Goal: Task Accomplishment & Management: Complete application form

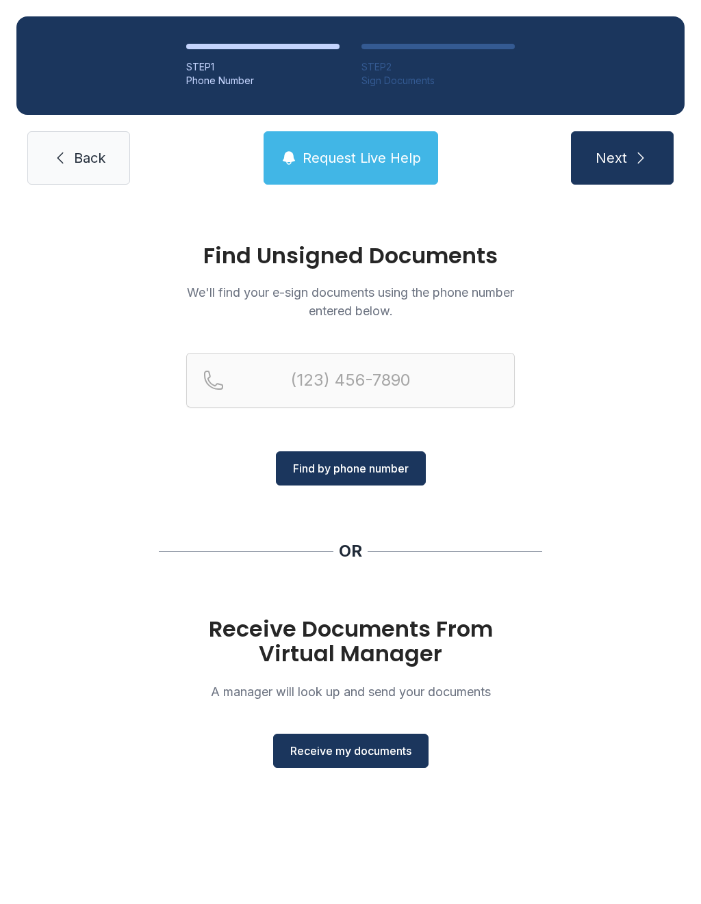
click at [169, 529] on div "Find Unsigned Documents We'll find your e-sign documents using the phone number…" at bounding box center [350, 512] width 701 height 622
click at [185, 530] on div "Find Unsigned Documents We'll find your e-sign documents using the phone number…" at bounding box center [350, 512] width 701 height 622
click at [194, 536] on div "Find Unsigned Documents We'll find your e-sign documents using the phone number…" at bounding box center [350, 512] width 701 height 622
click at [324, 750] on span "Receive my documents" at bounding box center [350, 751] width 121 height 16
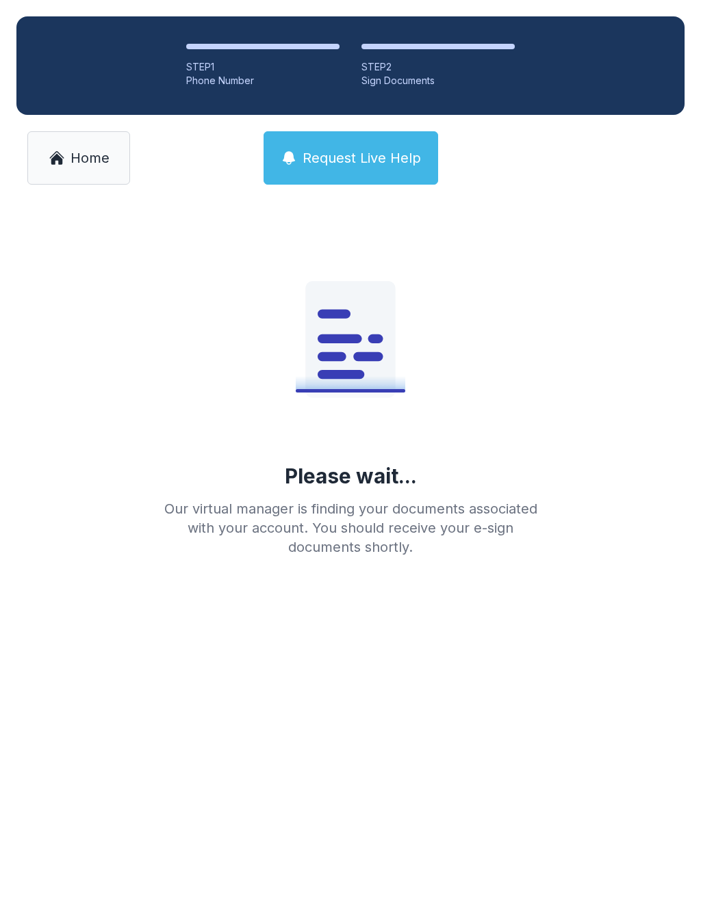
click at [254, 58] on li "STEP 1 Phone Number" at bounding box center [262, 66] width 153 height 44
click at [210, 49] on li "STEP 1 Phone Number" at bounding box center [262, 66] width 153 height 44
click at [395, 42] on ol "STEP 1 Phone Number STEP 2 Sign Documents" at bounding box center [350, 65] width 668 height 99
click at [195, 51] on li "STEP 1 Phone Number" at bounding box center [262, 66] width 153 height 44
click at [56, 157] on icon at bounding box center [57, 158] width 12 height 11
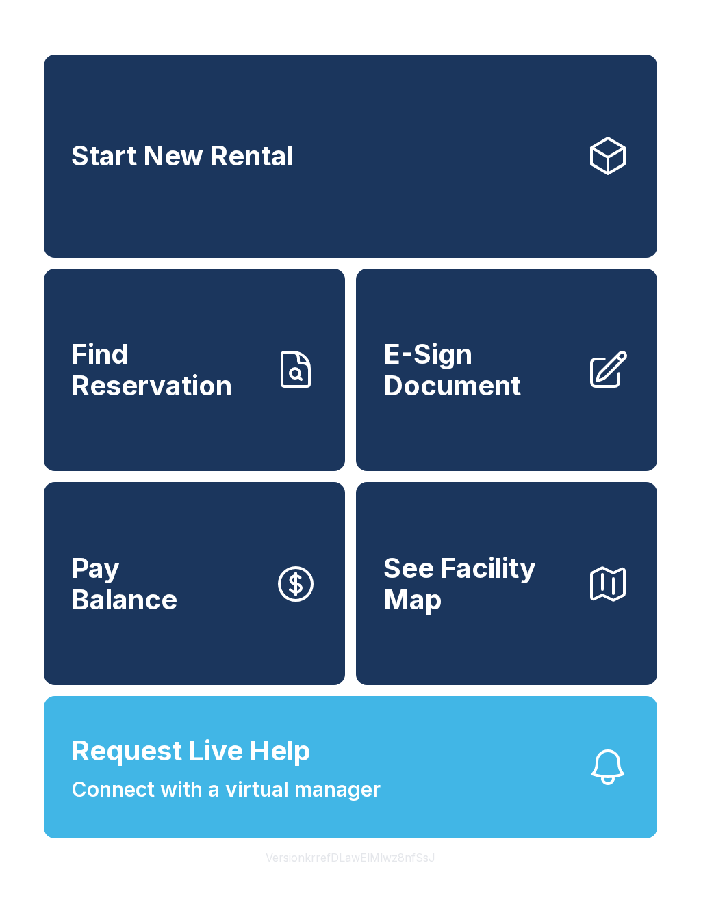
click at [424, 396] on span "E-Sign Document" at bounding box center [479, 370] width 192 height 62
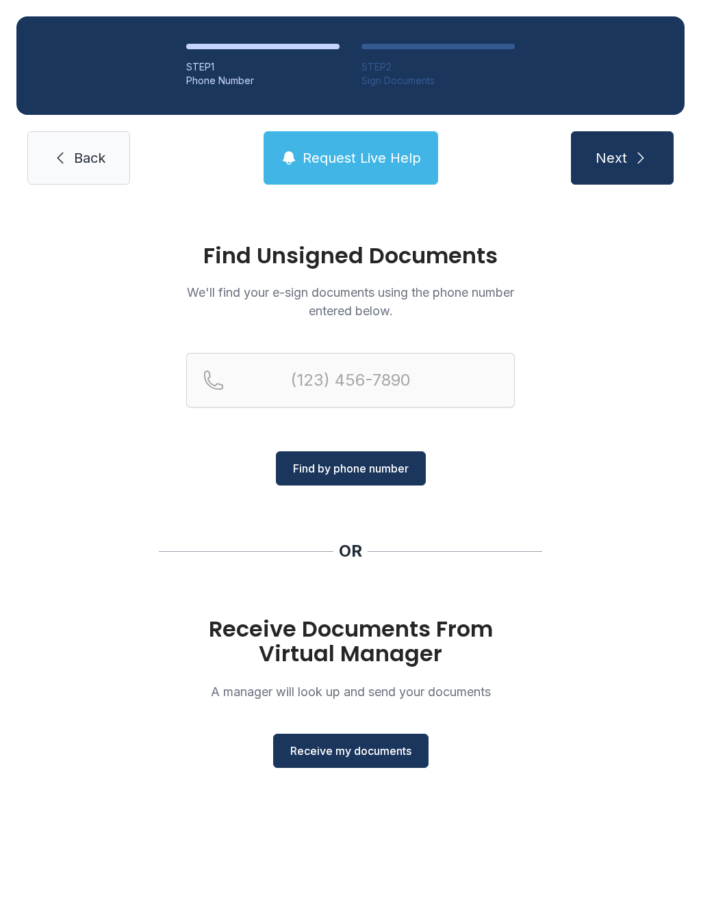
click at [301, 468] on span "Find by phone number" at bounding box center [351, 468] width 116 height 16
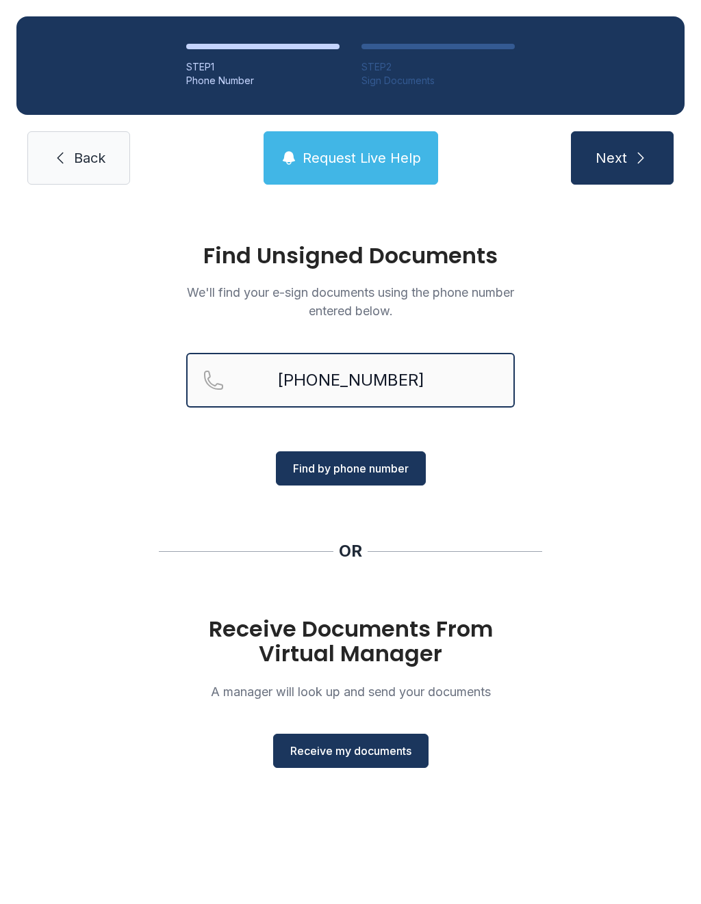
type input "[PHONE_NUMBER]"
click at [324, 479] on button "Find by phone number" at bounding box center [351, 469] width 150 height 34
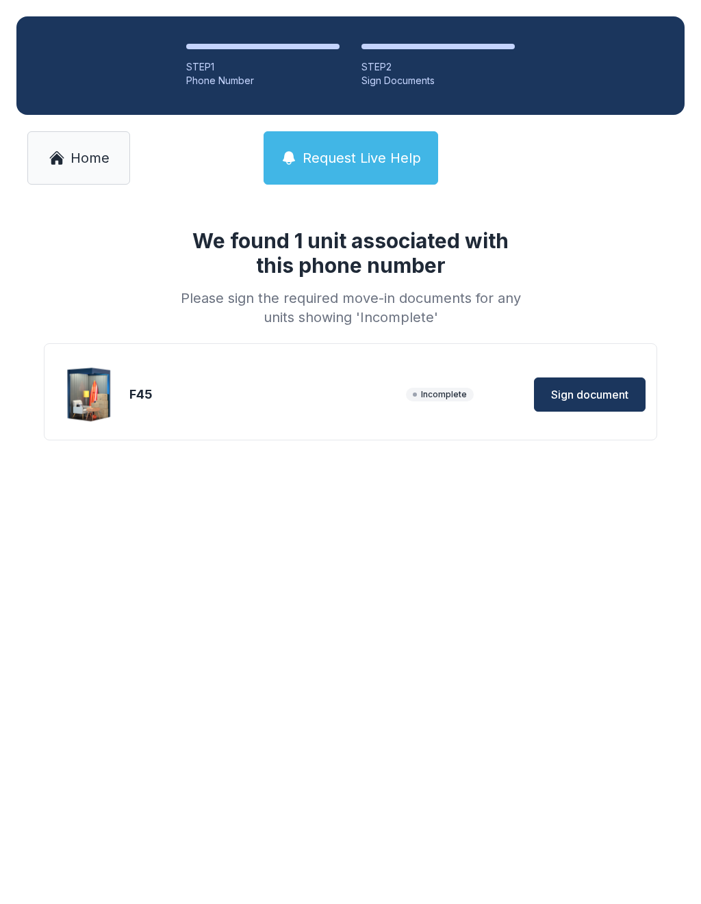
click at [576, 399] on span "Sign document" at bounding box center [589, 395] width 77 height 16
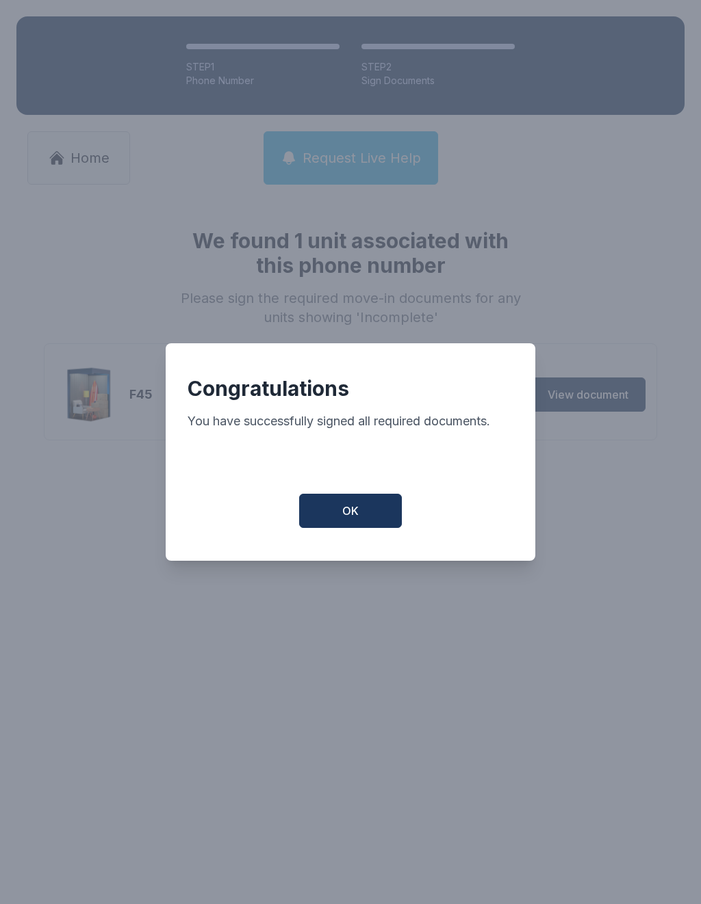
click at [362, 516] on button "OK" at bounding box center [350, 511] width 103 height 34
